Goal: Task Accomplishment & Management: Complete application form

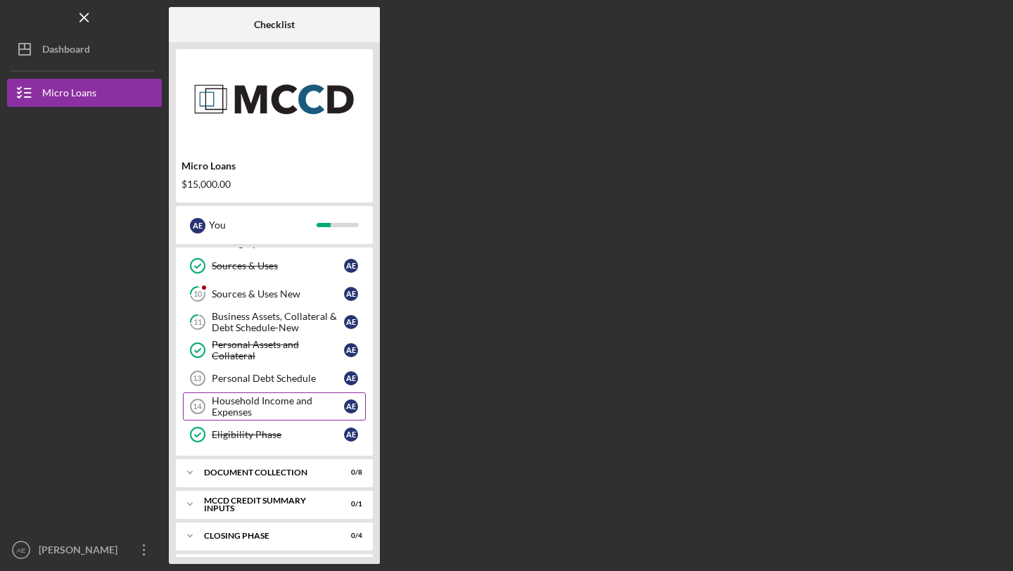
scroll to position [257, 0]
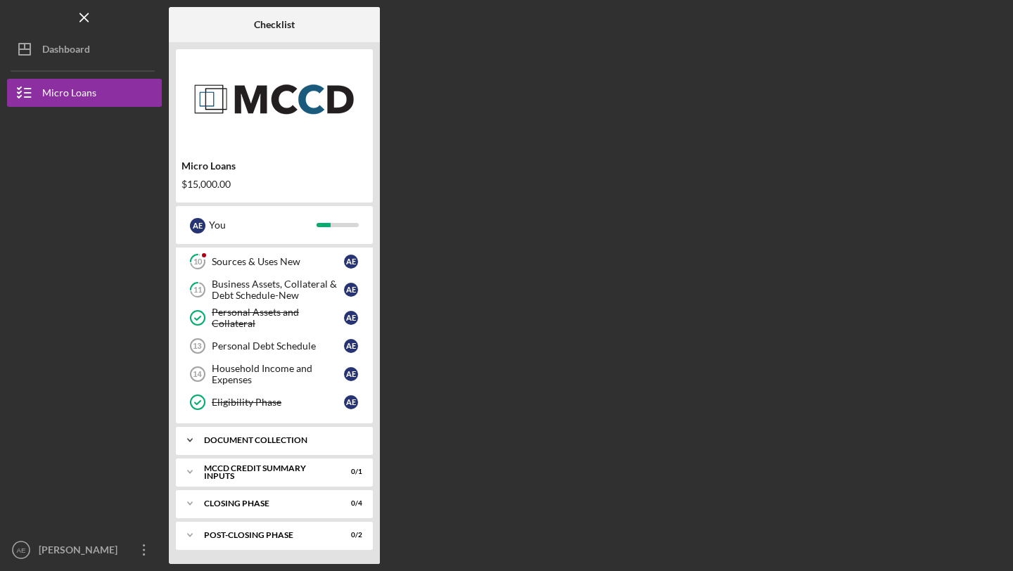
click at [243, 439] on div "Document Collection" at bounding box center [279, 440] width 151 height 8
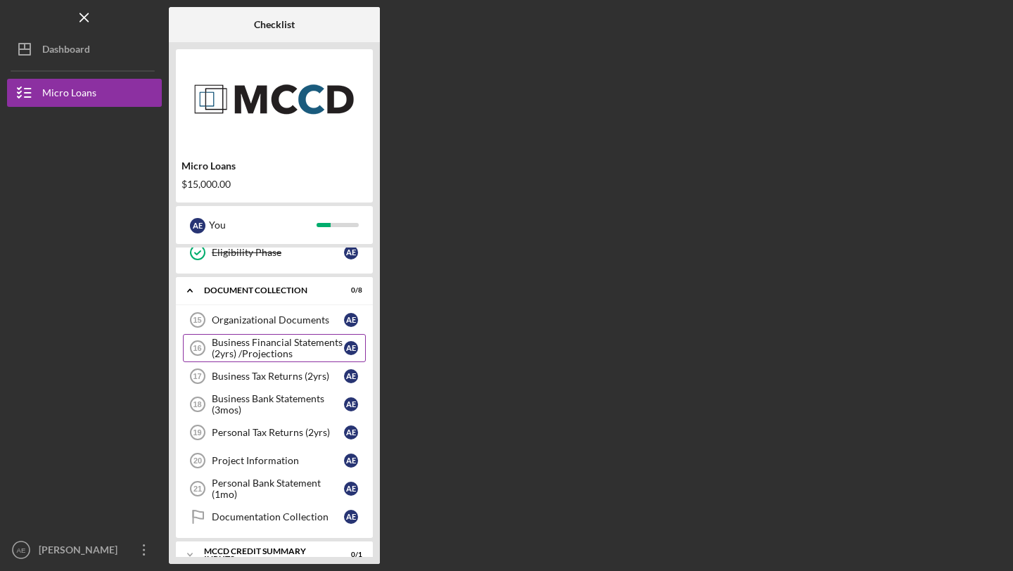
scroll to position [412, 0]
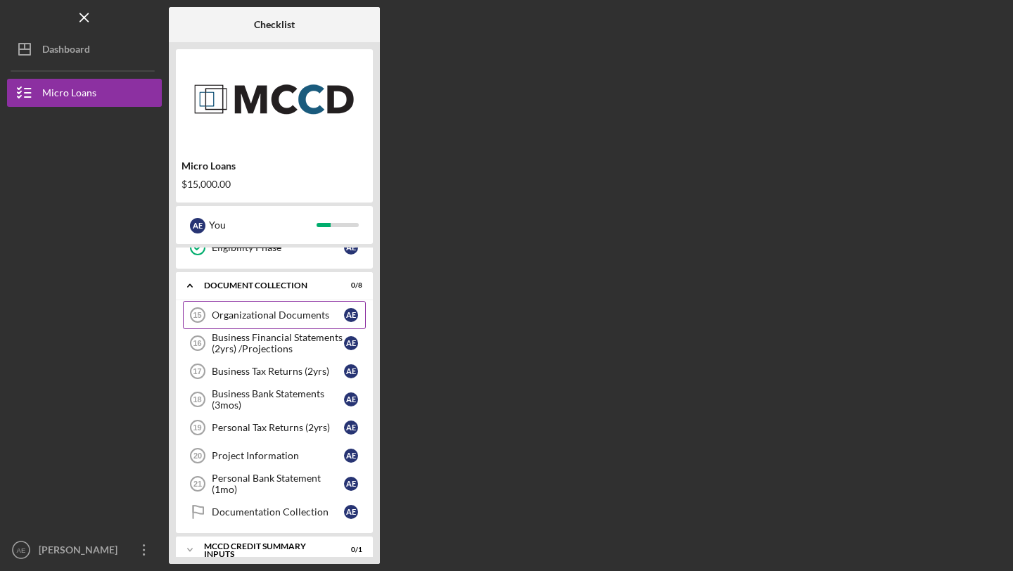
click at [274, 319] on div "Organizational Documents" at bounding box center [278, 315] width 132 height 11
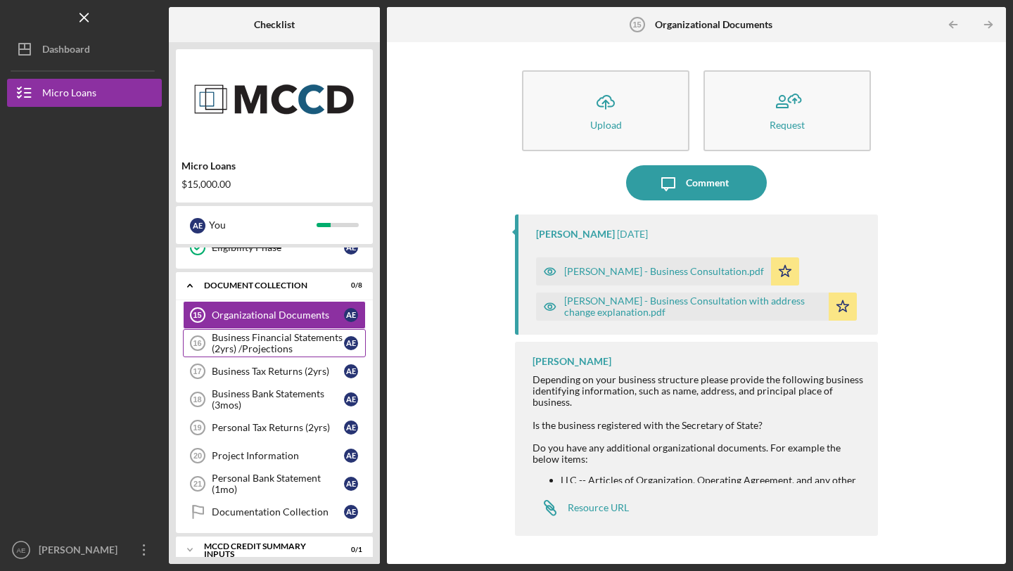
click at [254, 343] on div "Business Financial Statements (2yrs) /Projections" at bounding box center [278, 343] width 132 height 23
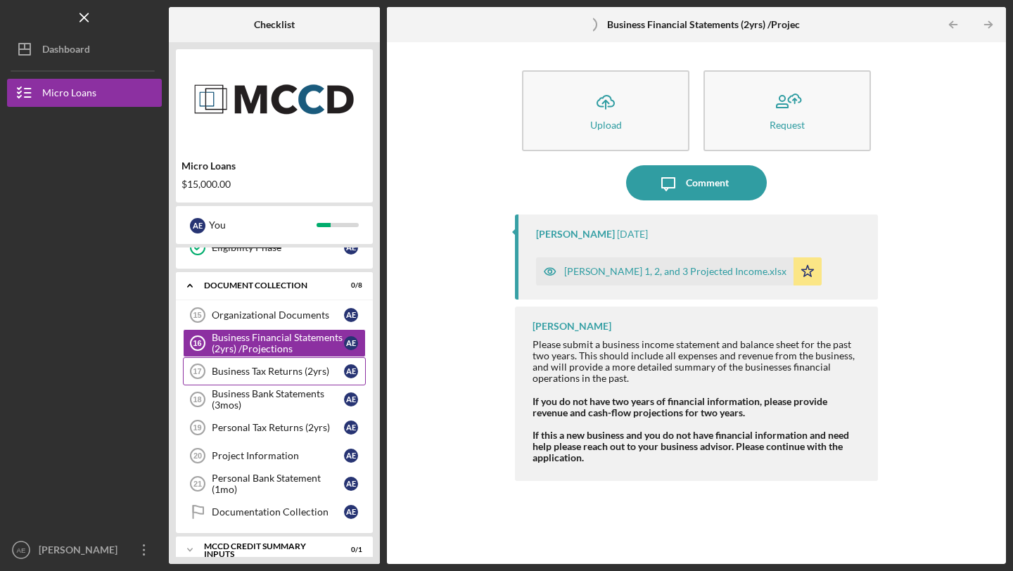
click at [259, 364] on link "Business Tax Returns (2yrs) 17 Business Tax Returns (2yrs) A E" at bounding box center [274, 371] width 183 height 28
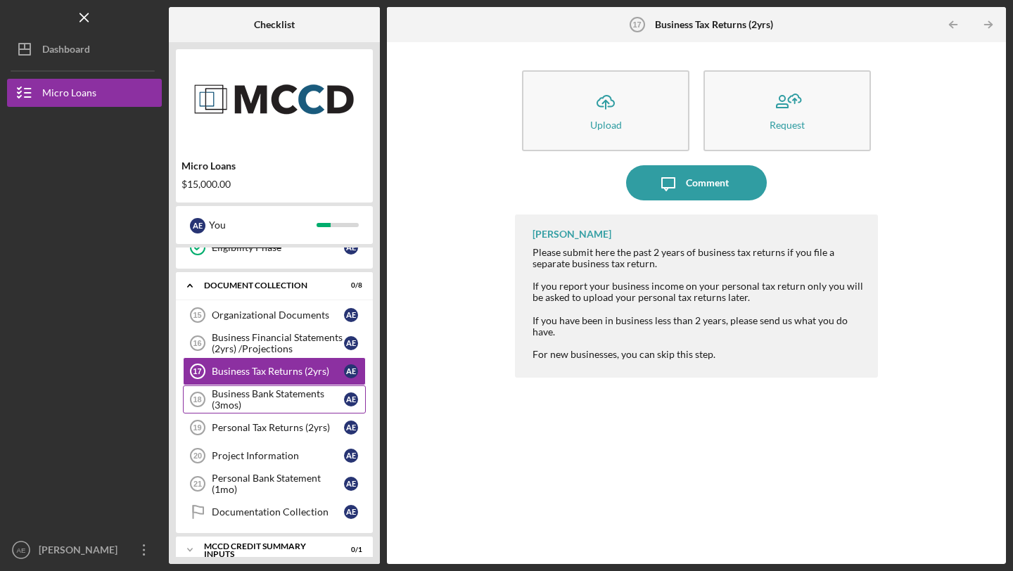
click at [258, 405] on div "Business Bank Statements (3mos)" at bounding box center [278, 399] width 132 height 23
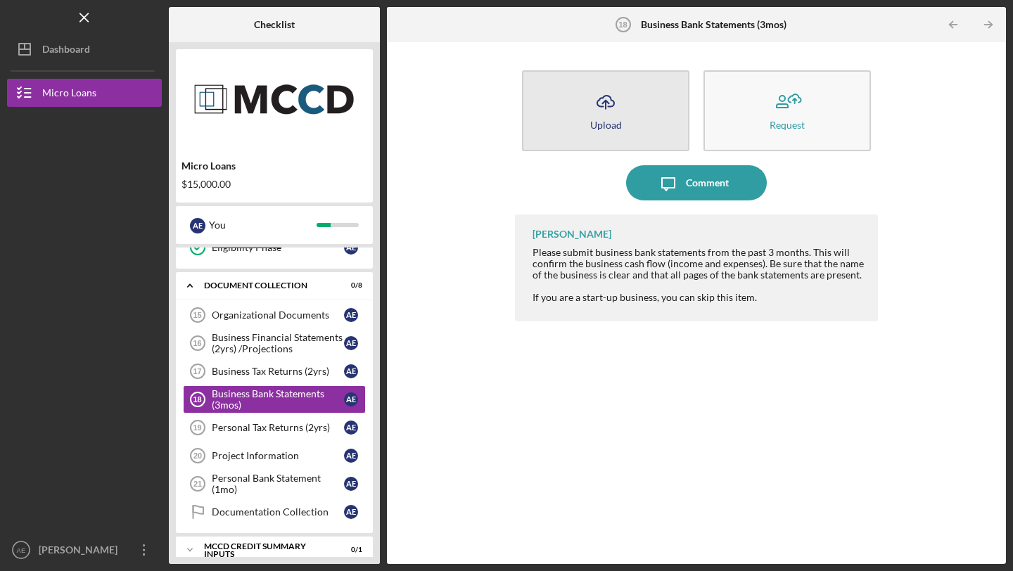
click at [600, 122] on div "Upload" at bounding box center [606, 125] width 32 height 11
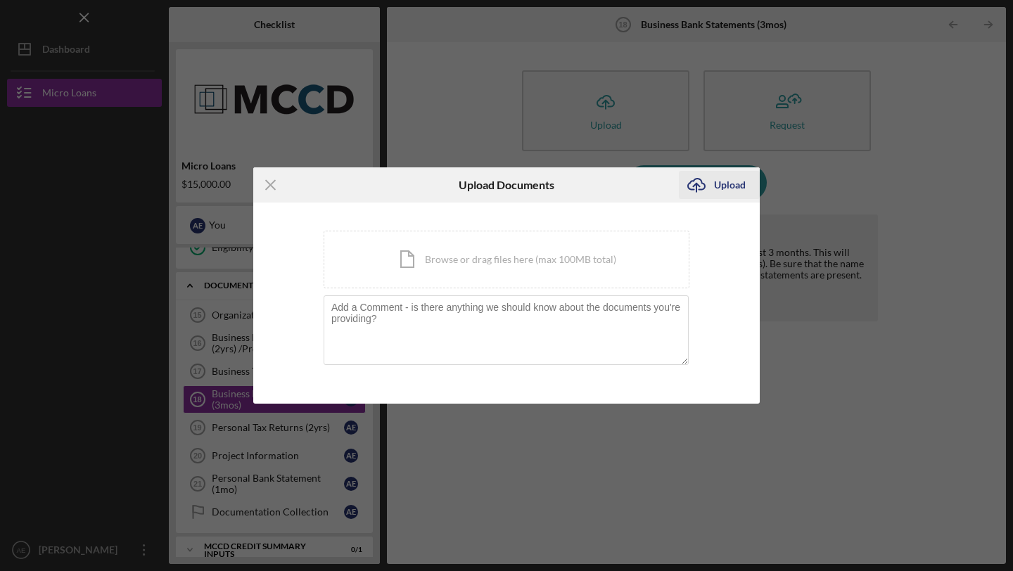
click at [713, 181] on icon "Icon/Upload" at bounding box center [696, 184] width 35 height 35
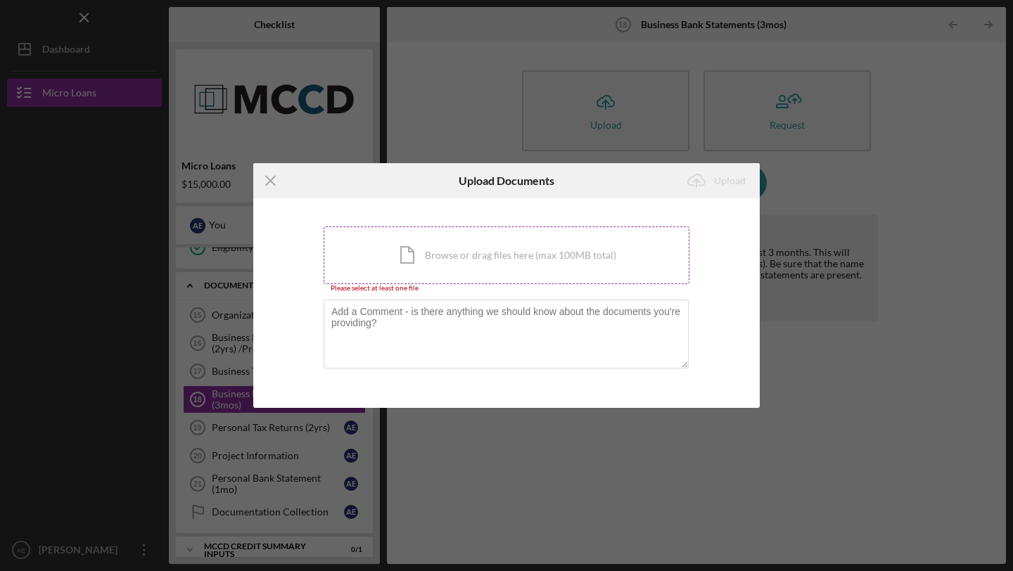
click at [397, 250] on div "Icon/Document Browse or drag files here (max 100MB total) Tap to choose files o…" at bounding box center [507, 256] width 366 height 58
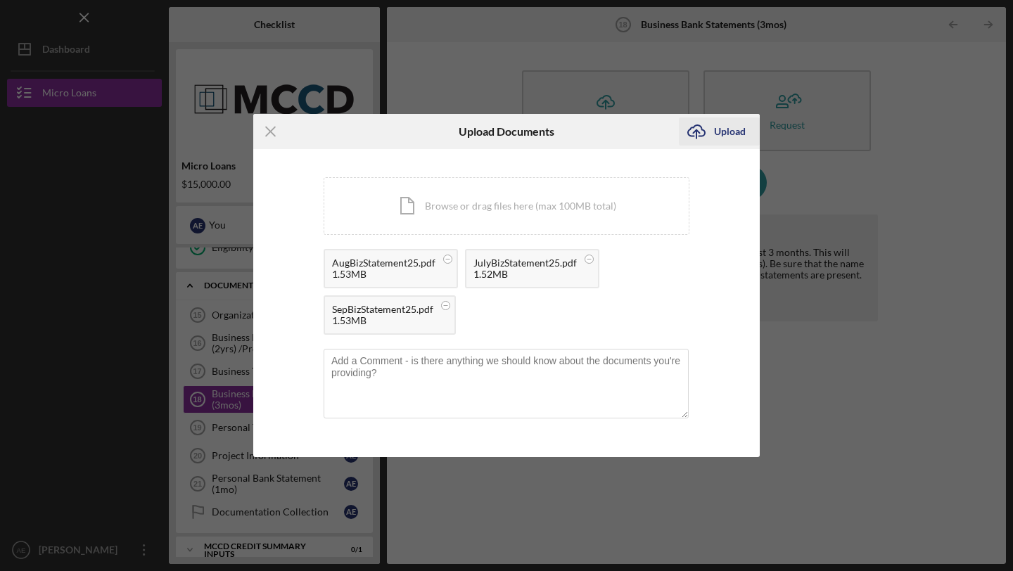
click at [730, 134] on div "Upload" at bounding box center [730, 131] width 32 height 28
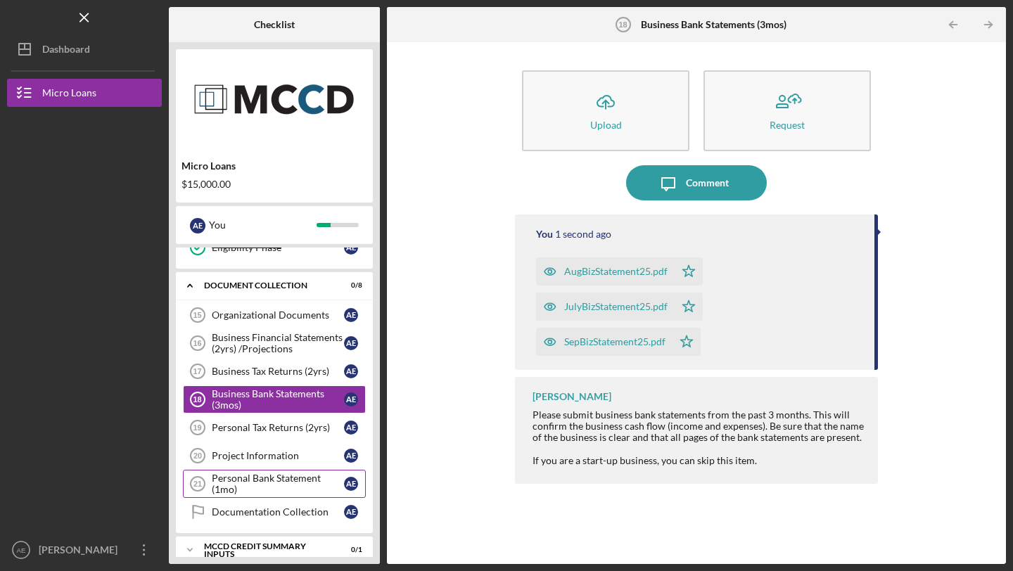
click at [246, 480] on div "Personal Bank Statement (1mo)" at bounding box center [278, 484] width 132 height 23
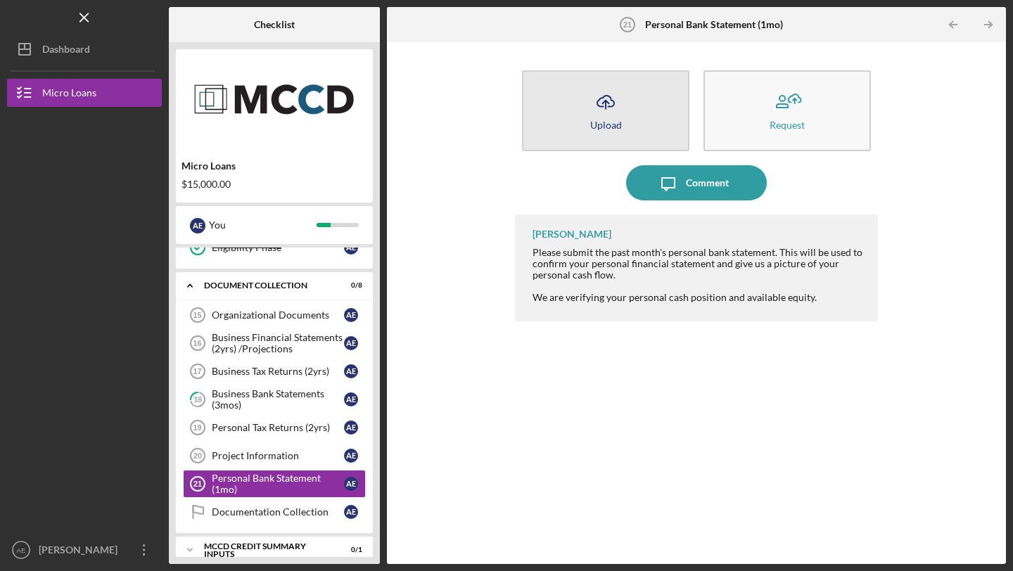
click at [594, 96] on icon "Icon/Upload" at bounding box center [605, 101] width 35 height 35
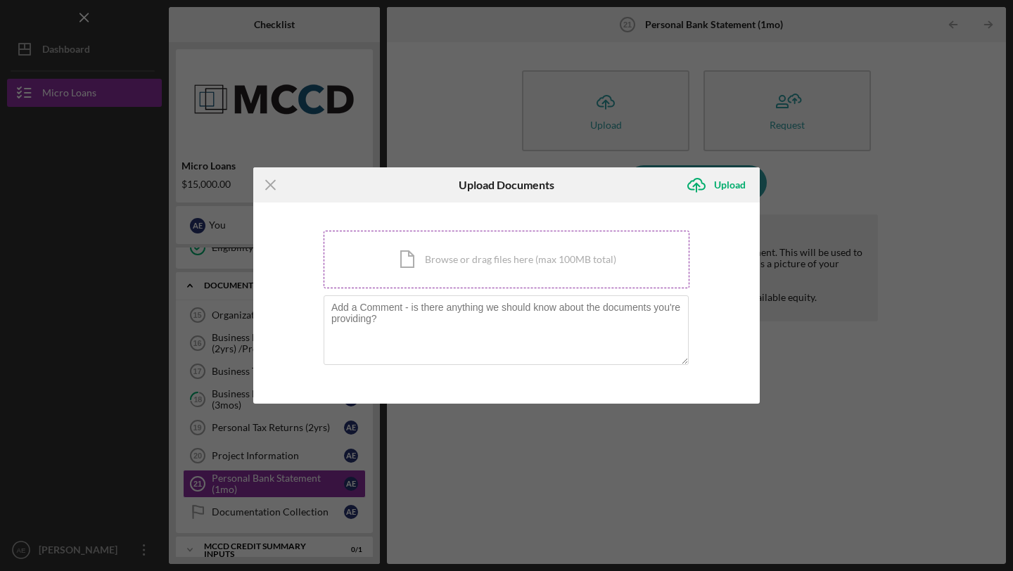
click at [541, 253] on div "Icon/Document Browse or drag files here (max 100MB total) Tap to choose files o…" at bounding box center [507, 260] width 366 height 58
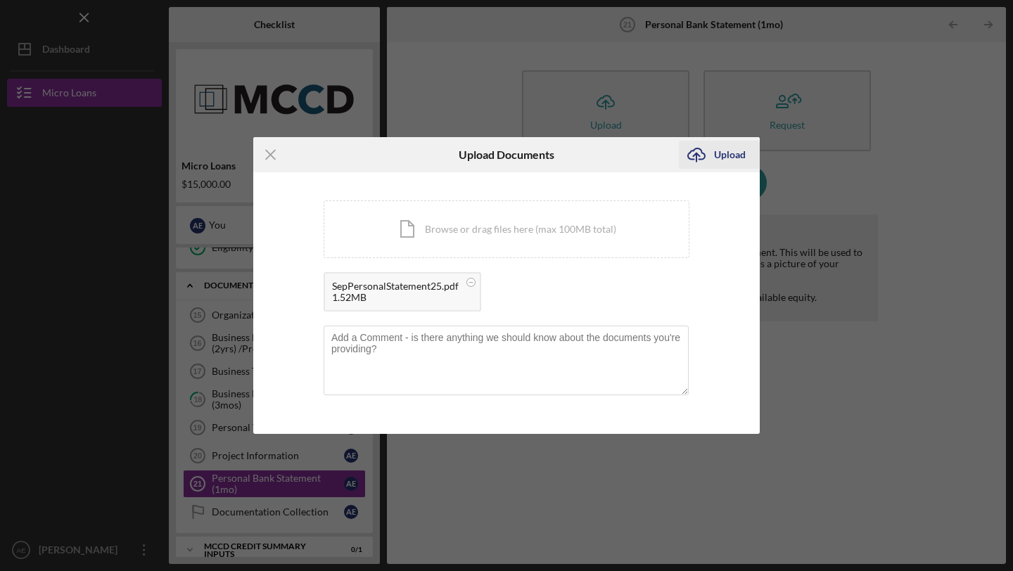
click at [728, 155] on div "Upload" at bounding box center [730, 155] width 32 height 28
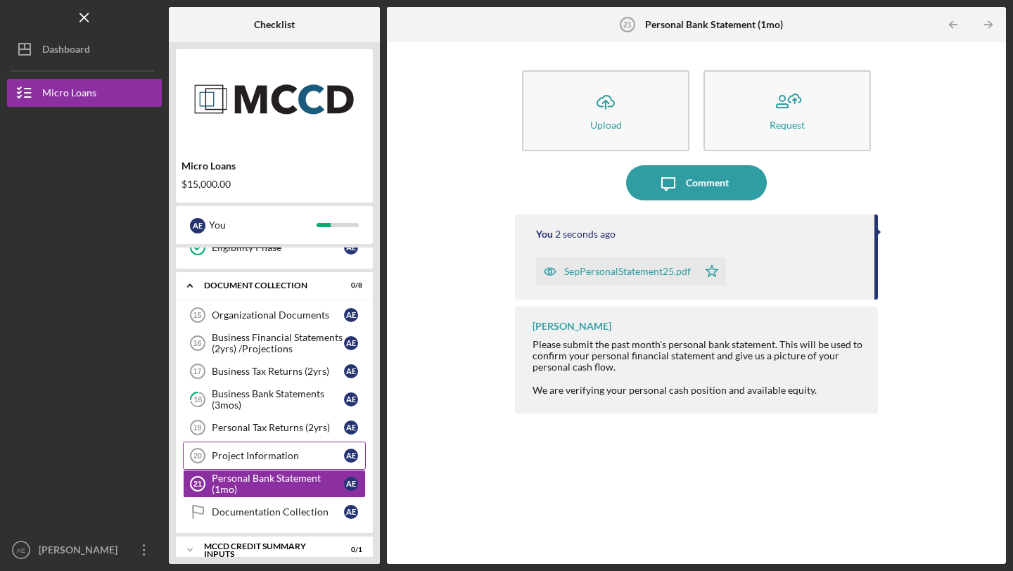
click at [264, 457] on div "Project Information" at bounding box center [278, 455] width 132 height 11
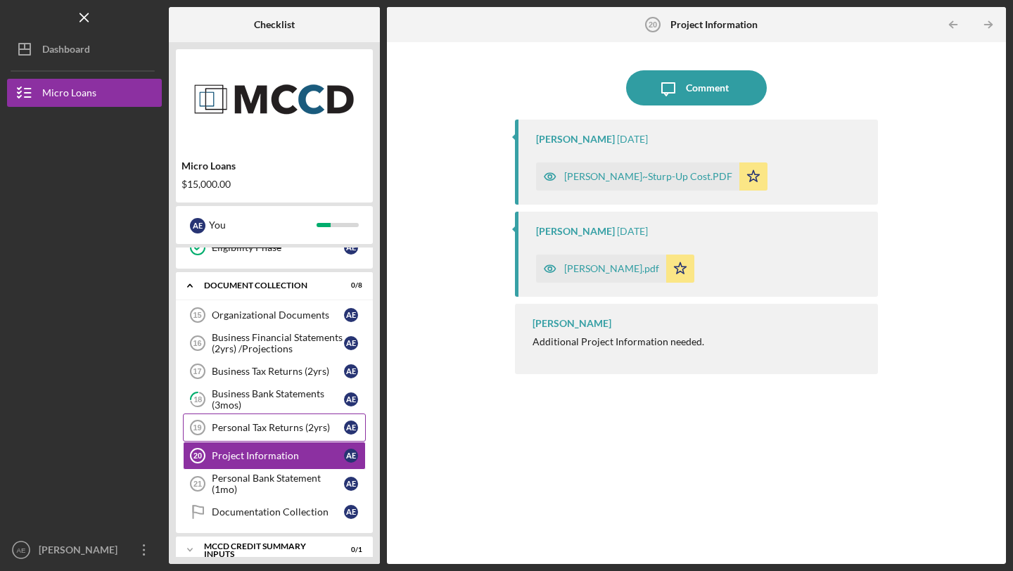
click at [255, 420] on link "Personal Tax Returns (2yrs) 19 Personal Tax Returns (2yrs) A E" at bounding box center [274, 428] width 183 height 28
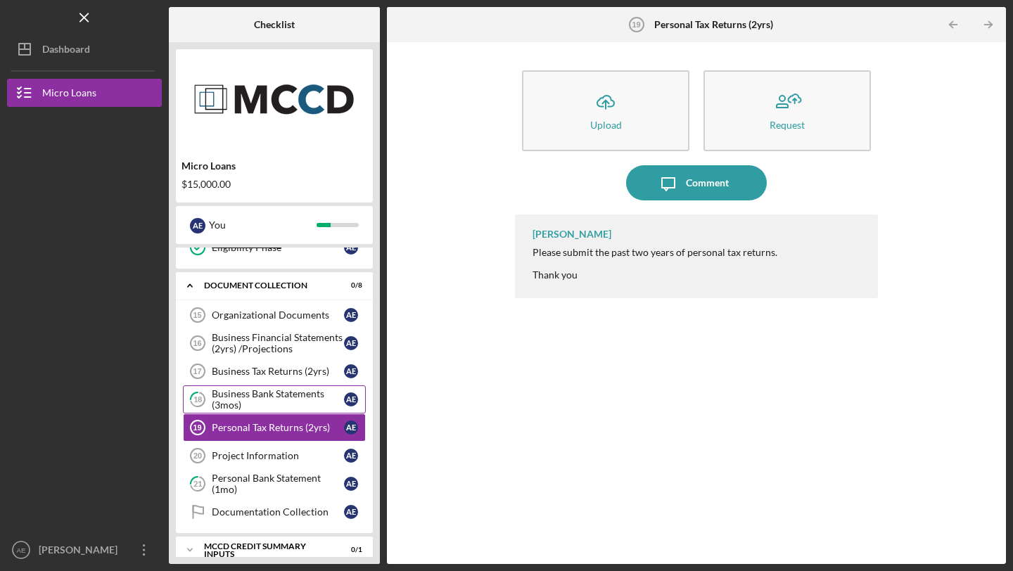
click at [262, 400] on div "Business Bank Statements (3mos)" at bounding box center [278, 399] width 132 height 23
